Goal: Information Seeking & Learning: Check status

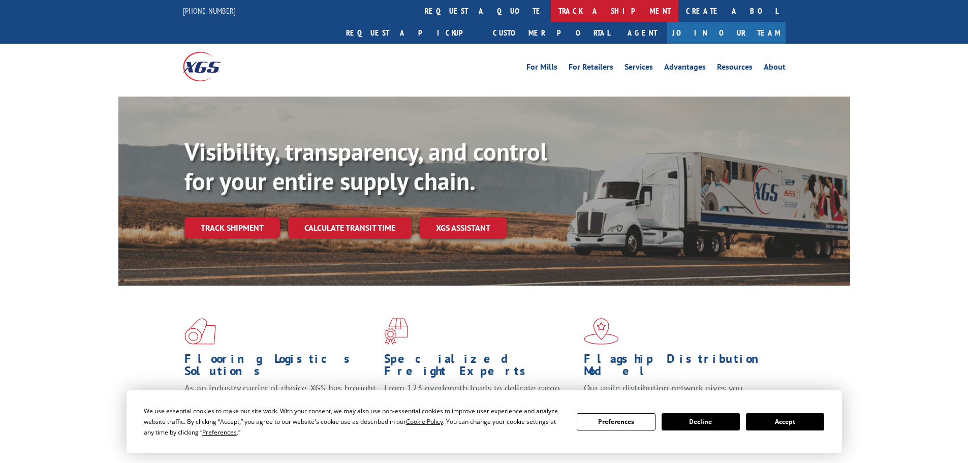
click at [551, 14] on link "track a shipment" at bounding box center [614, 11] width 127 height 22
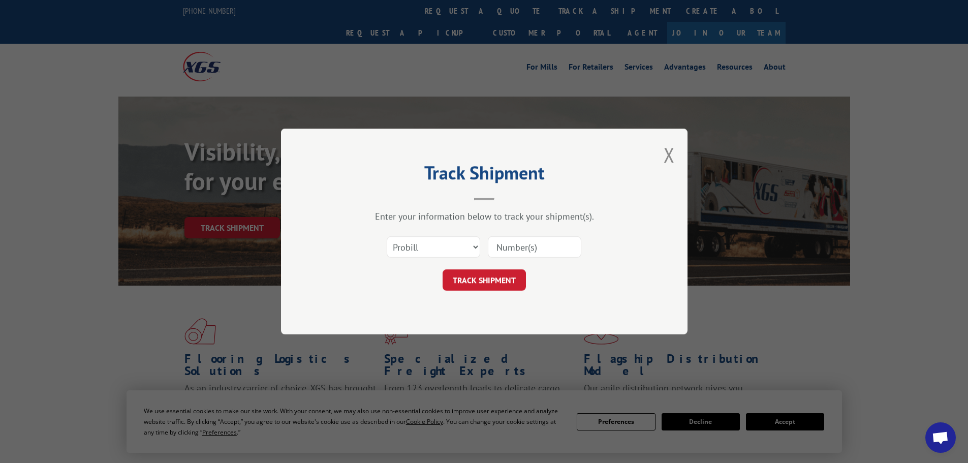
click at [543, 245] on input at bounding box center [534, 246] width 93 height 21
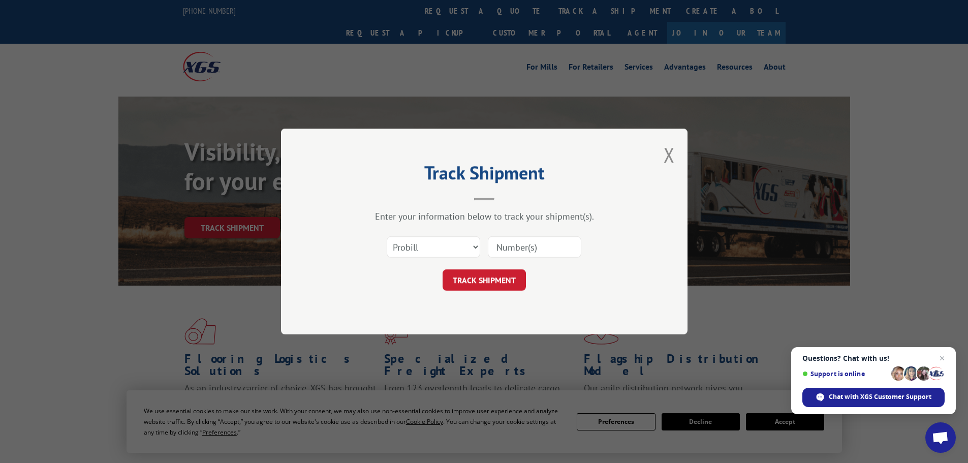
paste input "17521563"
type input "17521563"
click at [474, 291] on button "TRACK SHIPMENT" at bounding box center [483, 279] width 83 height 21
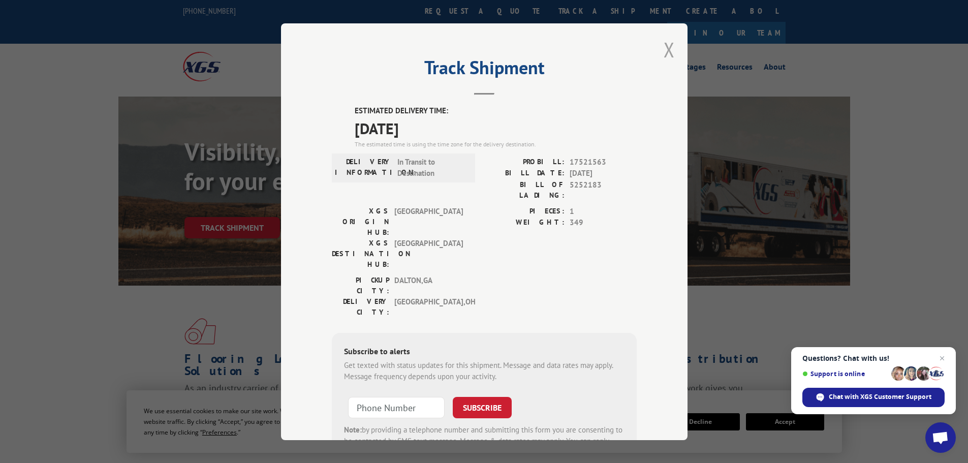
click at [663, 44] on button "Close modal" at bounding box center [668, 49] width 11 height 27
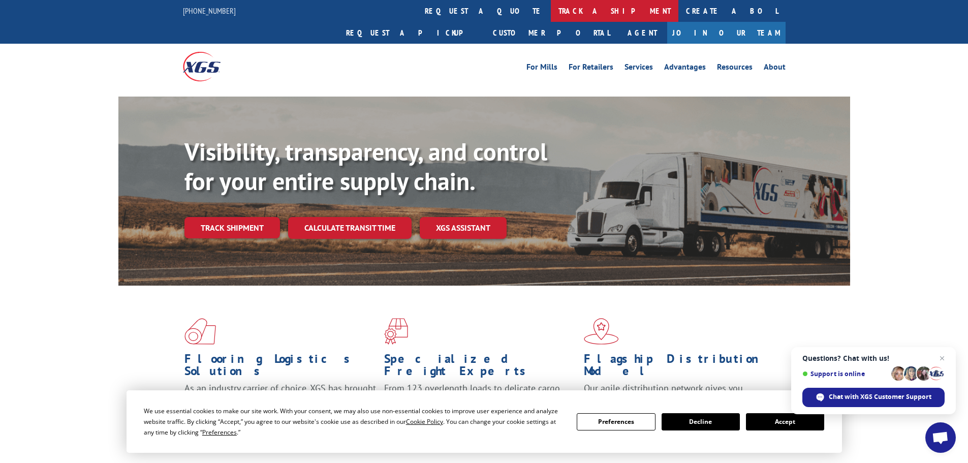
click at [551, 8] on link "track a shipment" at bounding box center [614, 11] width 127 height 22
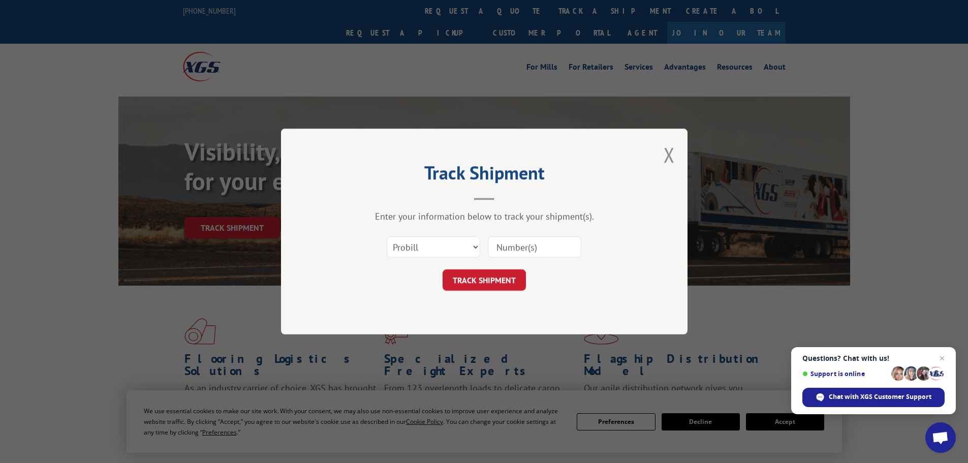
click at [507, 244] on input at bounding box center [534, 246] width 93 height 21
paste input "17517570"
type input "17517570"
click at [486, 283] on button "TRACK SHIPMENT" at bounding box center [483, 279] width 83 height 21
